Goal: Navigation & Orientation: Find specific page/section

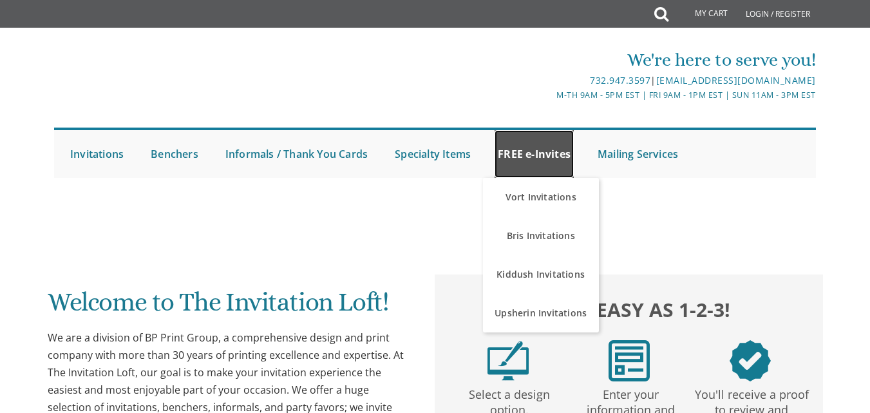
click at [530, 163] on link "FREE e-Invites" at bounding box center [534, 154] width 79 height 48
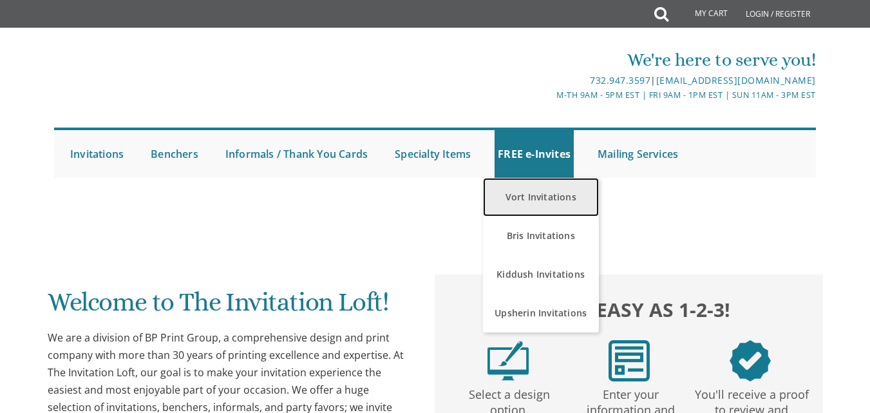
click at [534, 203] on link "Vort Invitations" at bounding box center [541, 197] width 116 height 39
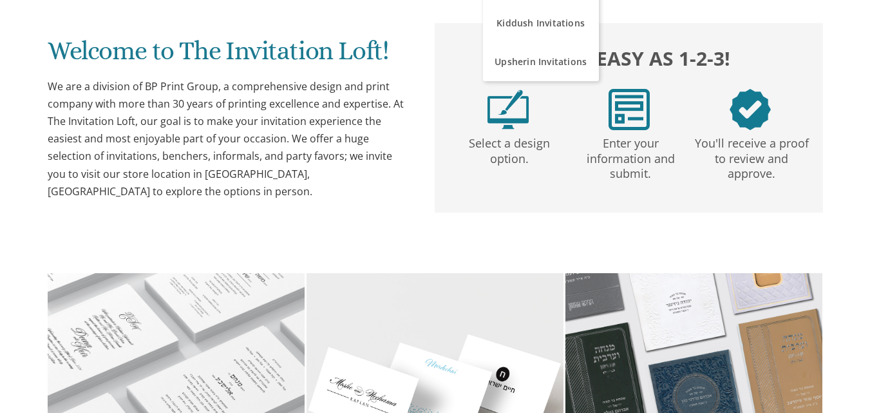
scroll to position [511, 0]
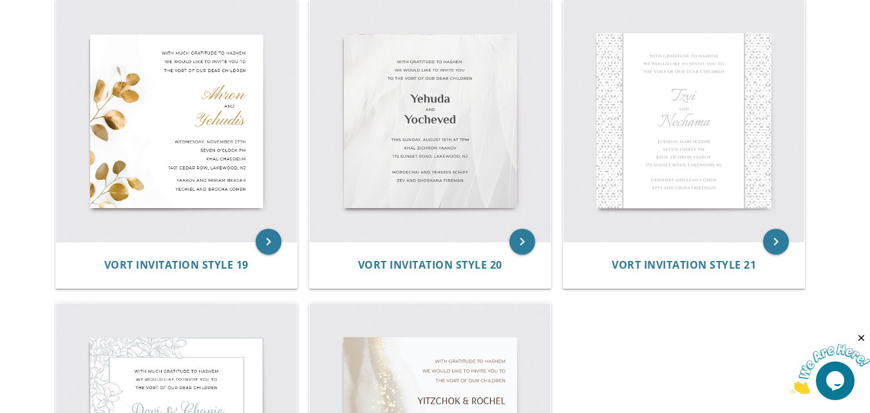
scroll to position [2120, 0]
